Goal: Information Seeking & Learning: Learn about a topic

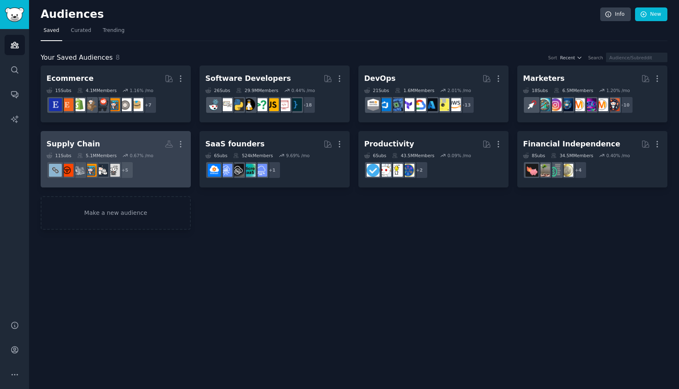
click at [110, 135] on link "Supply Chain More 11 Sub s 5.1M Members 0.67 % /mo + 5" at bounding box center [116, 159] width 150 height 57
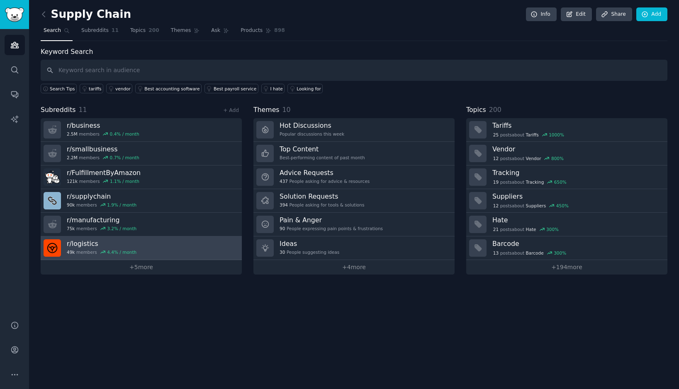
click at [87, 243] on h3 "r/ logistics" at bounding box center [102, 243] width 70 height 9
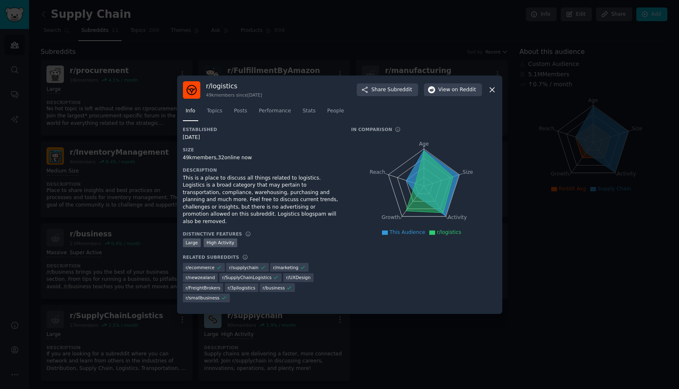
click at [151, 136] on div at bounding box center [339, 194] width 679 height 389
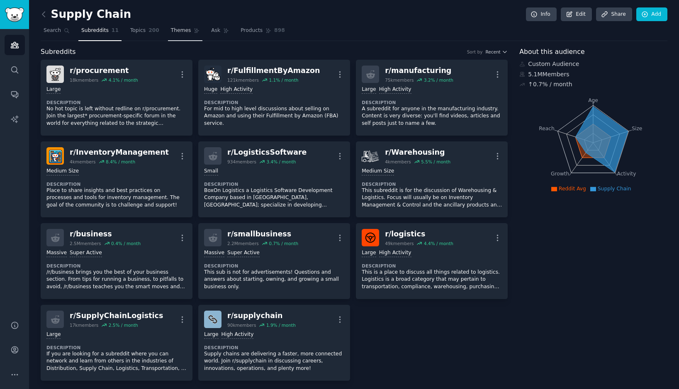
click at [182, 34] on link "Themes" at bounding box center [185, 32] width 35 height 17
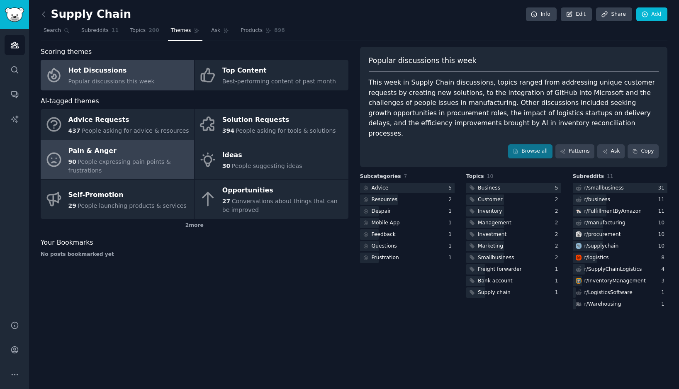
click at [122, 159] on span "People expressing pain points & frustrations" at bounding box center [119, 165] width 102 height 15
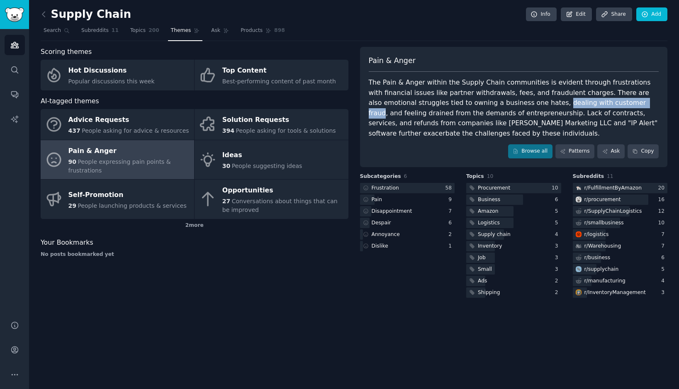
drag, startPoint x: 589, startPoint y: 100, endPoint x: 506, endPoint y: 103, distance: 82.5
click at [506, 103] on div "The Pain & Anger within the Supply Chain communities is evident through frustra…" at bounding box center [513, 108] width 290 height 61
click at [507, 107] on div at bounding box center [507, 107] width 0 height 0
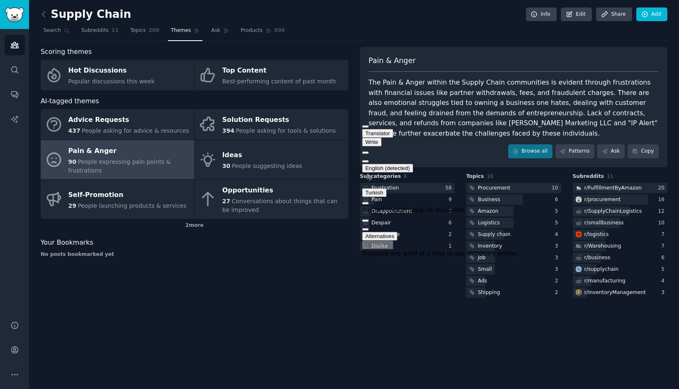
click at [517, 97] on div "The Pain & Anger within the Supply Chain communities is evident through frustra…" at bounding box center [513, 108] width 290 height 61
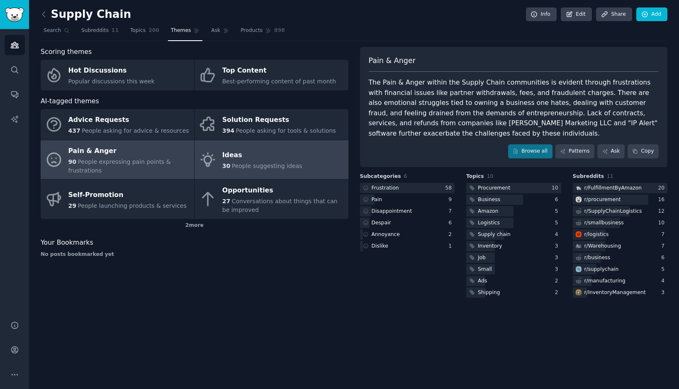
click at [301, 158] on link "Ideas 30 People suggesting ideas" at bounding box center [270, 159] width 153 height 39
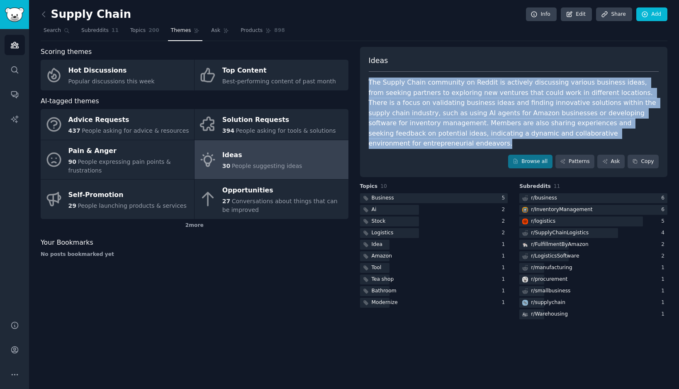
drag, startPoint x: 618, startPoint y: 131, endPoint x: 367, endPoint y: 79, distance: 257.0
click at [367, 79] on div "Ideas The Supply Chain community on Reddit is actively discussing various busin…" at bounding box center [514, 112] width 308 height 131
click at [368, 66] on div at bounding box center [368, 66] width 0 height 0
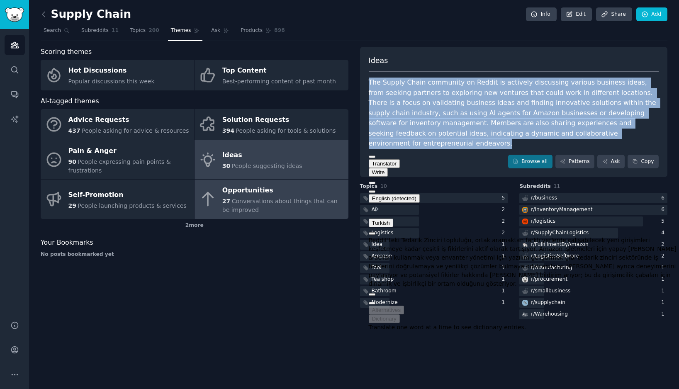
click at [219, 197] on link "Opportunities 27 Conversations about things that can be improved" at bounding box center [270, 198] width 153 height 39
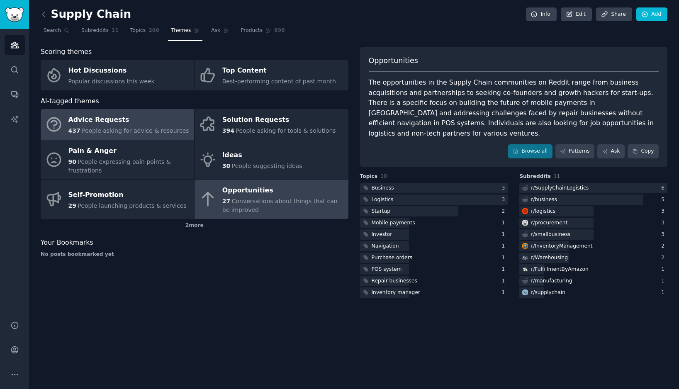
click at [113, 135] on div "437 People asking for advice & resources" at bounding box center [128, 130] width 121 height 9
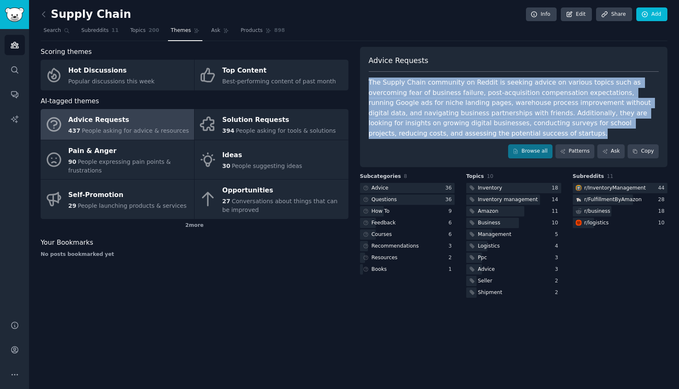
drag, startPoint x: 446, startPoint y: 134, endPoint x: 361, endPoint y: 76, distance: 103.2
click at [361, 76] on div "Advice Requests The Supply Chain community on Reddit is seeking advice on vario…" at bounding box center [514, 107] width 308 height 120
click at [368, 66] on div at bounding box center [368, 66] width 0 height 0
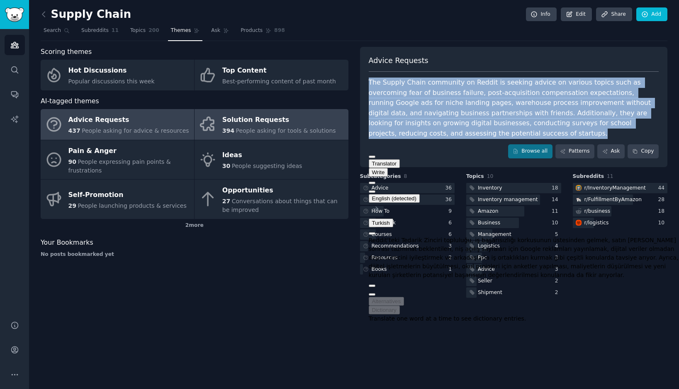
click at [268, 138] on link "Solution Requests 394 People asking for tools & solutions" at bounding box center [270, 124] width 153 height 31
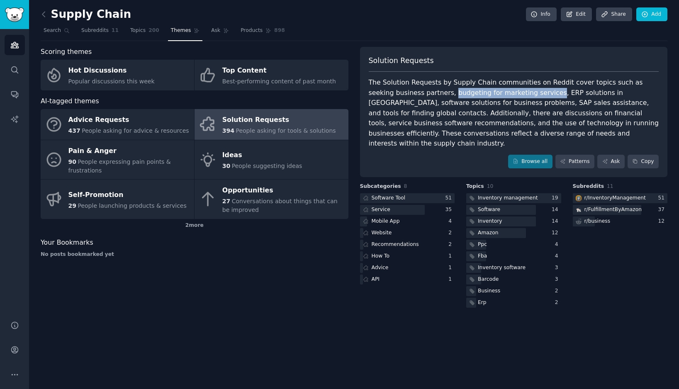
drag, startPoint x: 522, startPoint y: 93, endPoint x: 424, endPoint y: 92, distance: 97.8
click at [424, 92] on div "The Solution Requests by Supply Chain communities on Reddit cover topics such a…" at bounding box center [513, 113] width 290 height 71
click at [582, 155] on link "Patterns" at bounding box center [574, 162] width 39 height 14
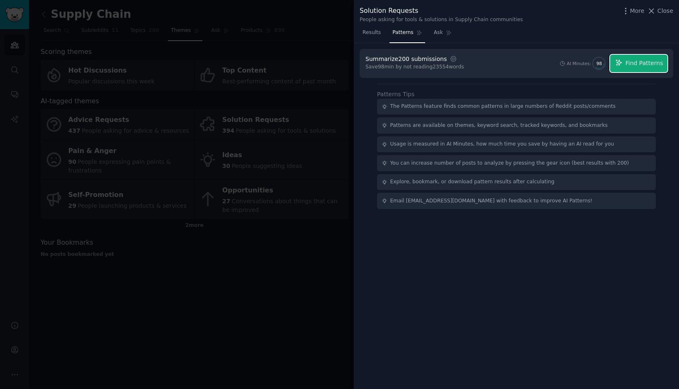
click at [641, 65] on span "Find Patterns" at bounding box center [644, 63] width 38 height 9
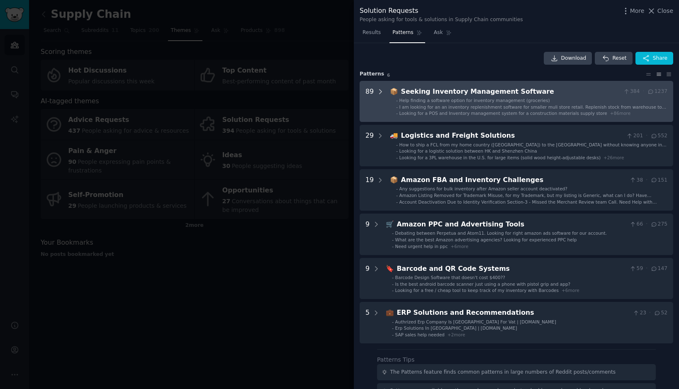
click at [379, 91] on icon at bounding box center [379, 91] width 7 height 7
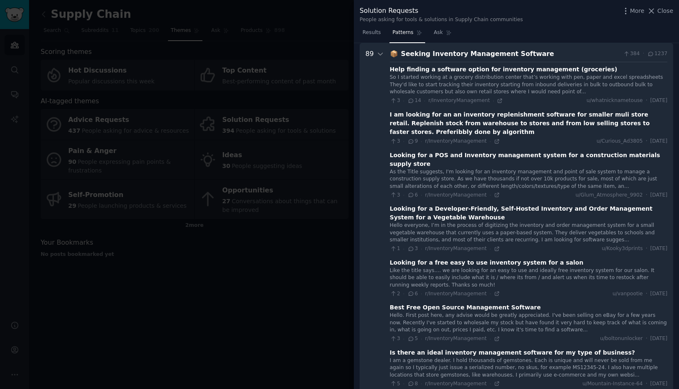
scroll to position [44, 0]
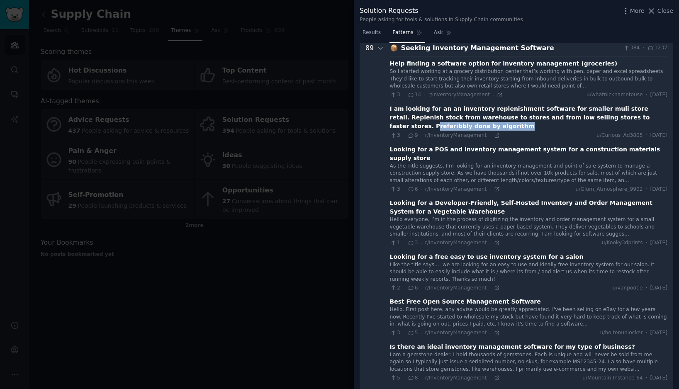
drag, startPoint x: 605, startPoint y: 119, endPoint x: 424, endPoint y: 124, distance: 181.2
click at [424, 124] on div "I am looking for an an inventory replenishment software for smaller muli store …" at bounding box center [528, 117] width 277 height 26
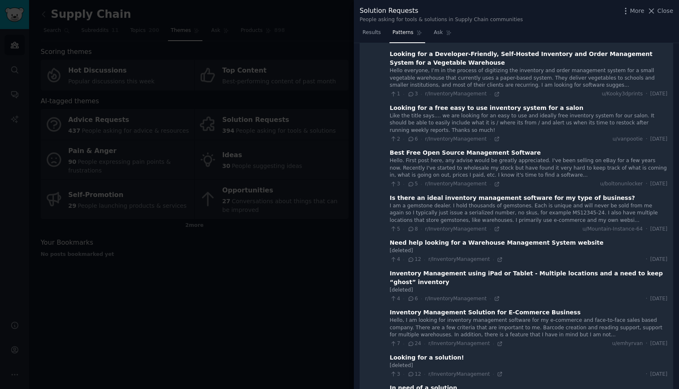
scroll to position [193, 0]
drag, startPoint x: 420, startPoint y: 143, endPoint x: 545, endPoint y: 143, distance: 125.2
click at [545, 148] on div "Best Free Open Source Management Software" at bounding box center [528, 152] width 277 height 9
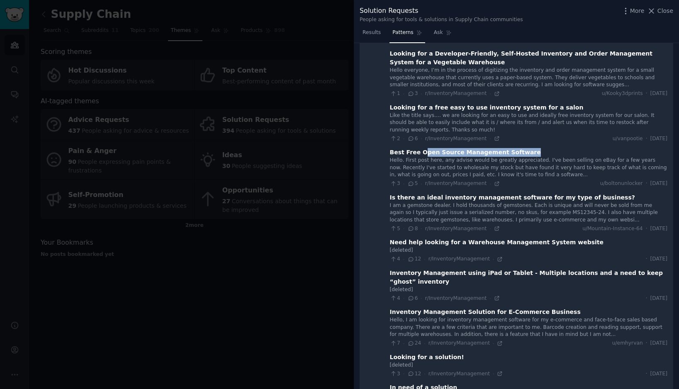
click at [555, 148] on div "Best Free Open Source Management Software" at bounding box center [528, 152] width 277 height 9
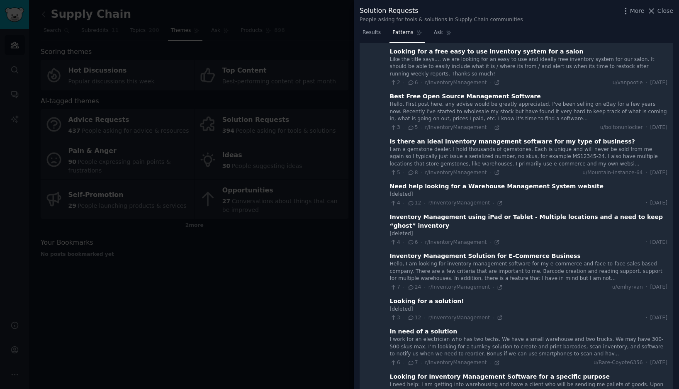
scroll to position [0, 0]
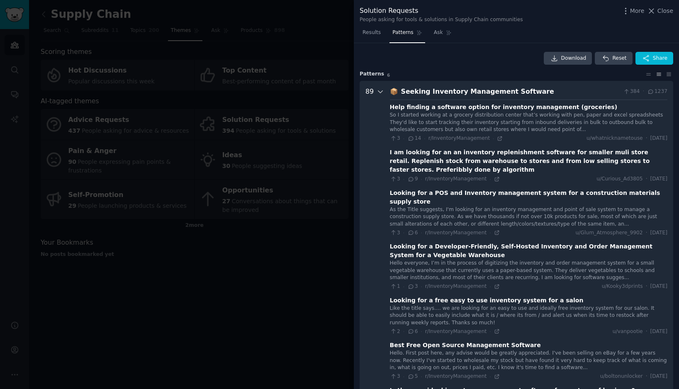
click at [378, 90] on icon at bounding box center [379, 91] width 7 height 7
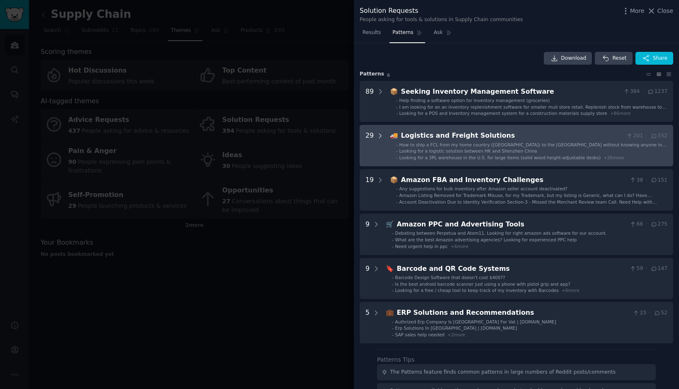
click at [378, 136] on icon at bounding box center [379, 135] width 7 height 7
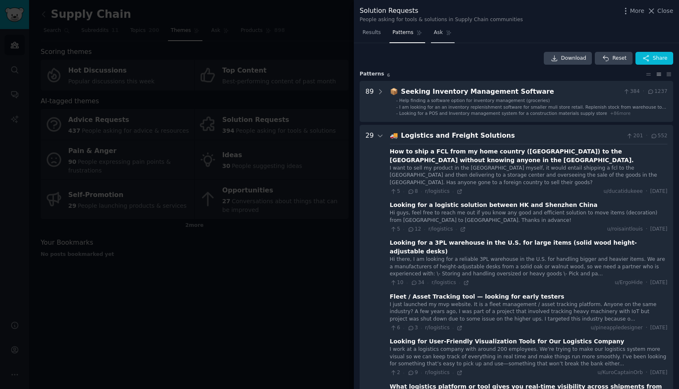
click at [437, 33] on span "Ask" at bounding box center [438, 32] width 9 height 7
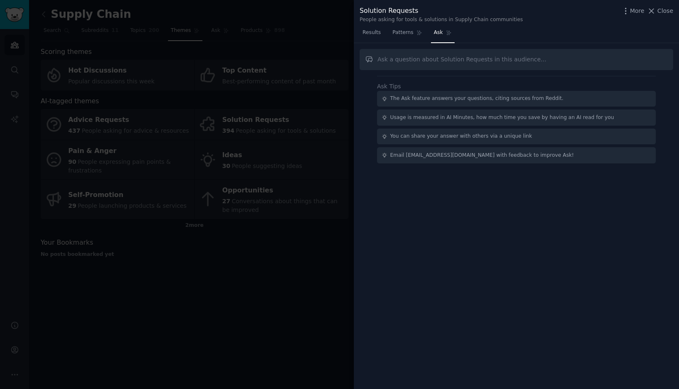
click at [422, 54] on input "text" at bounding box center [515, 59] width 313 height 21
type input "w"
type input "what"
type input "w"
paste input "What questions are warehouse seekers looking for?"
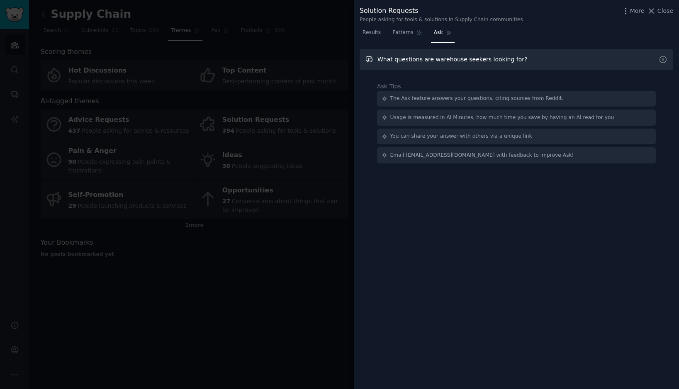
type input "What questions are warehouse seekers looking for?"
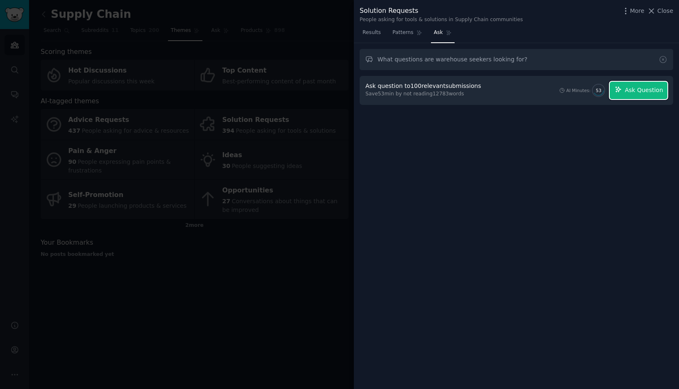
click at [649, 91] on span "Ask Question" at bounding box center [643, 90] width 38 height 9
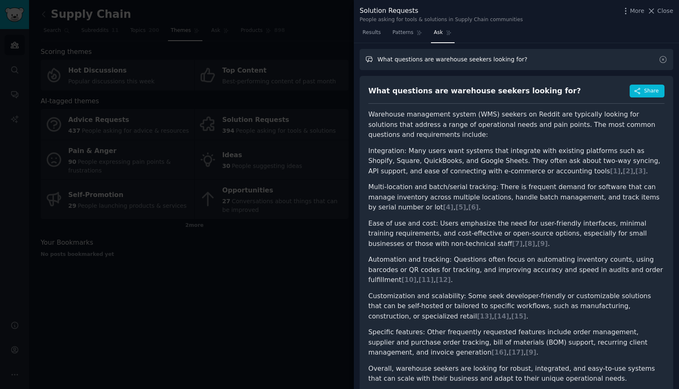
click at [526, 59] on input "What questions are warehouse seekers looking for?" at bounding box center [515, 59] width 313 height 21
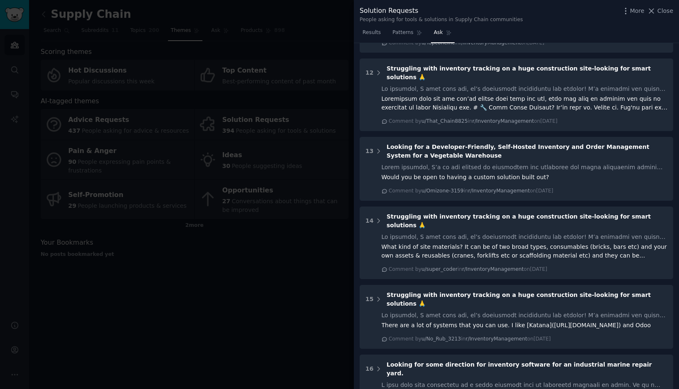
scroll to position [1326, 0]
